Goal: Information Seeking & Learning: Compare options

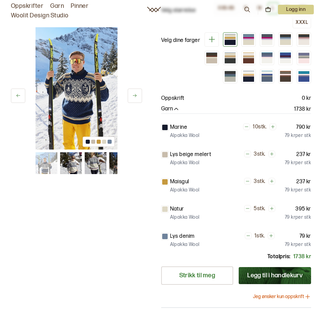
scroll to position [108, 0]
click at [304, 77] on div at bounding box center [303, 79] width 11 height 5
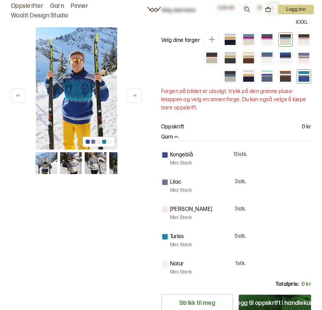
click at [282, 37] on div at bounding box center [285, 37] width 11 height 1
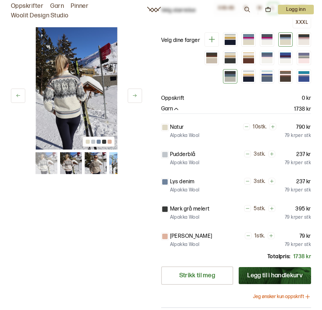
click at [228, 77] on div at bounding box center [229, 79] width 11 height 5
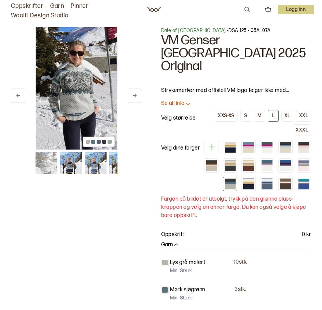
click at [245, 10] on icon at bounding box center [247, 10] width 8 height 8
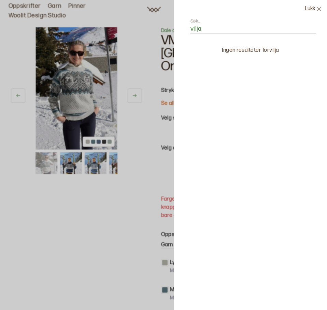
type input "vilja"
click at [318, 11] on icon at bounding box center [318, 8] width 5 height 5
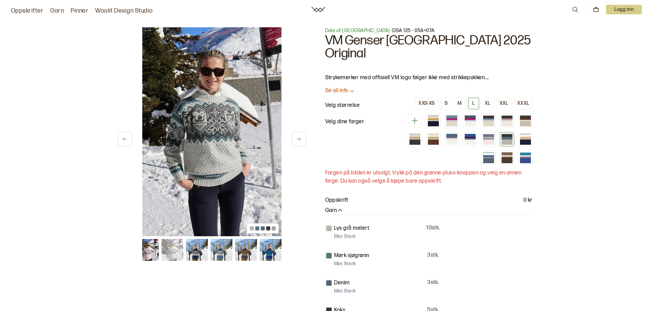
click at [321, 8] on icon at bounding box center [575, 10] width 8 height 8
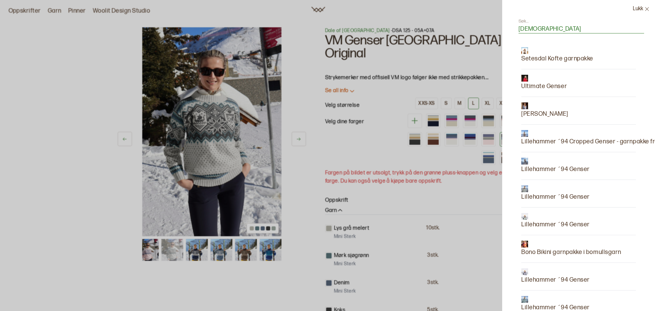
type input "christi"
click at [321, 168] on p "Lillehammer ´94 Genser" at bounding box center [555, 169] width 69 height 10
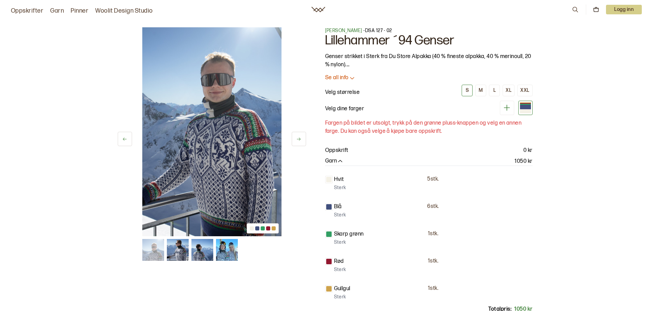
click at [321, 10] on icon at bounding box center [575, 10] width 8 height 8
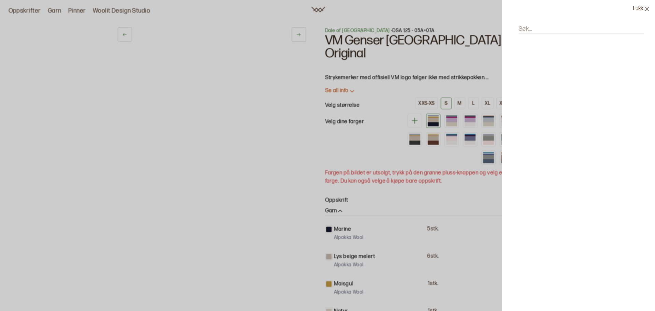
scroll to position [0, 46]
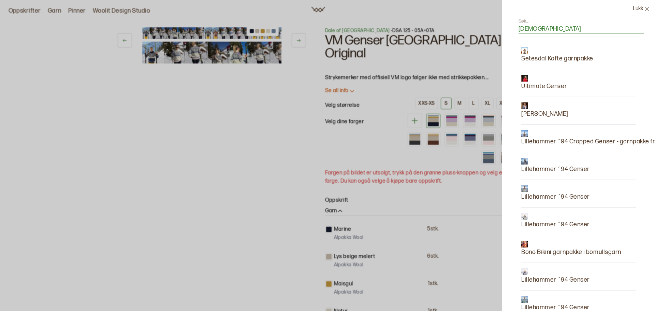
type input "christi"
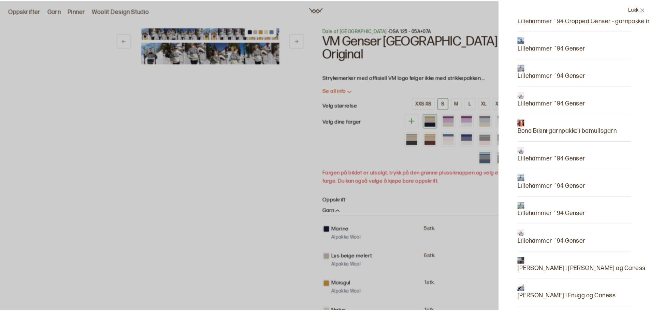
scroll to position [0, 0]
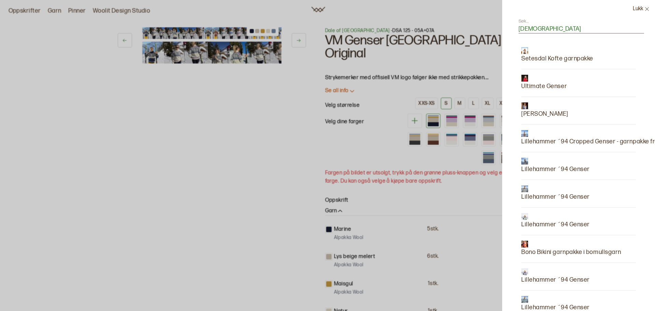
click at [174, 177] on div at bounding box center [327, 155] width 655 height 311
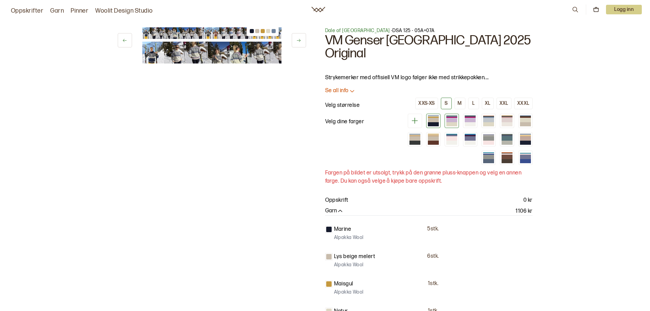
click at [321, 118] on div at bounding box center [451, 120] width 11 height 5
click at [321, 100] on div "L" at bounding box center [473, 103] width 2 height 6
click at [299, 36] on button at bounding box center [299, 40] width 14 height 14
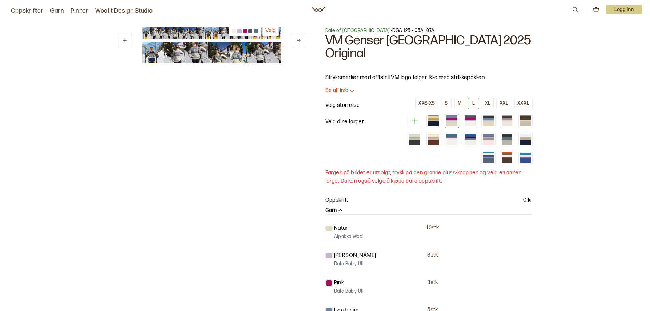
click at [122, 39] on icon at bounding box center [124, 40] width 5 height 5
click at [153, 53] on img at bounding box center [153, 53] width 22 height 22
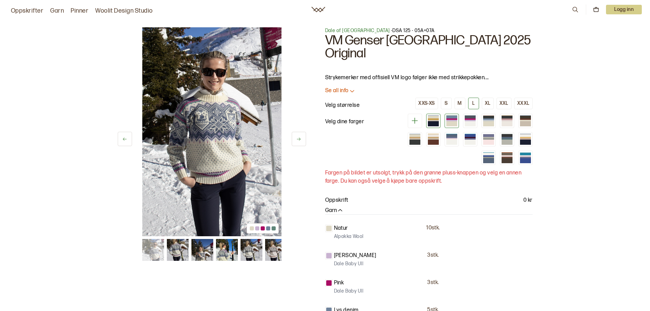
click at [433, 121] on div at bounding box center [433, 123] width 11 height 5
